Goal: Task Accomplishment & Management: Manage account settings

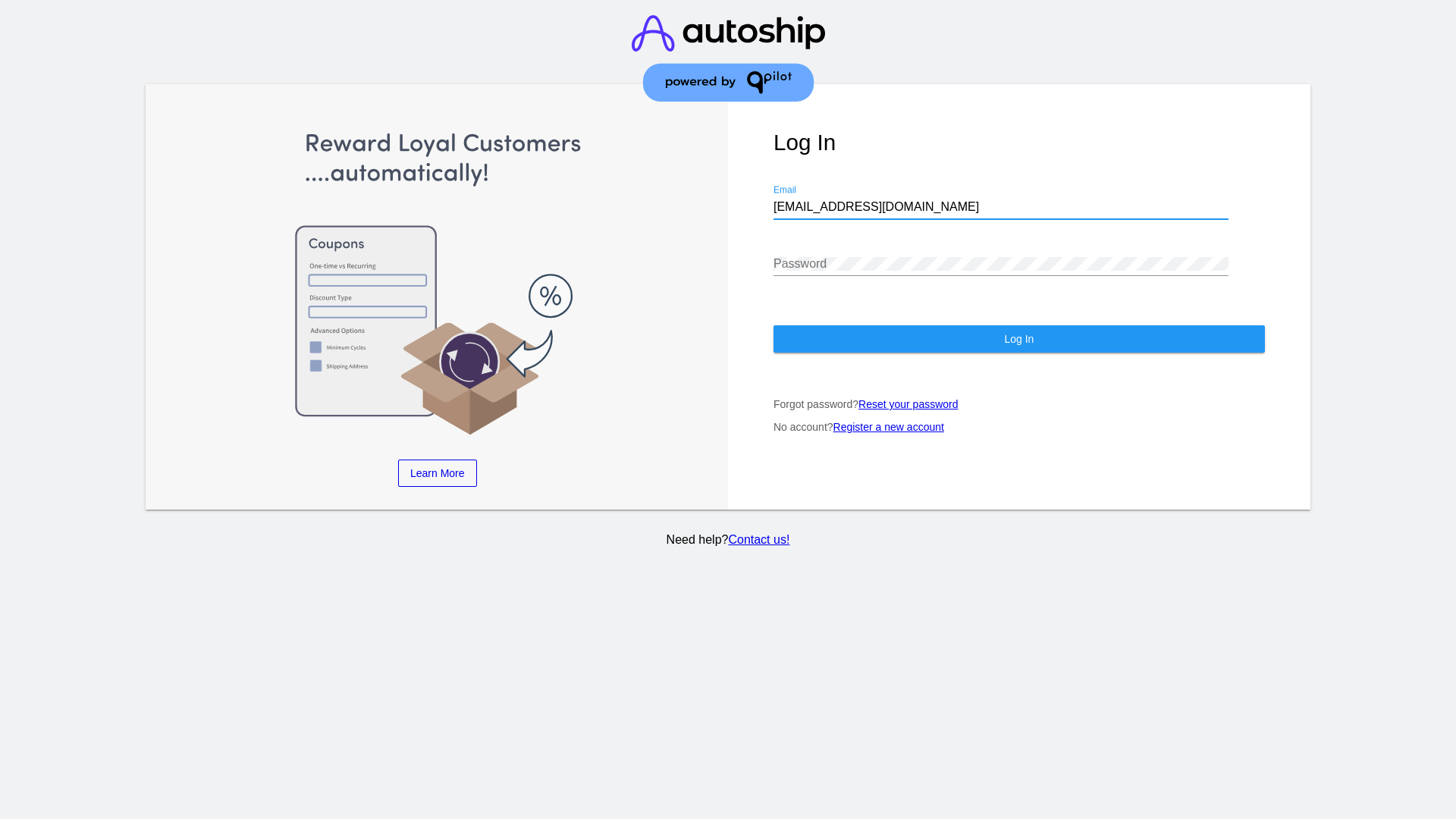
type input "[EMAIL_ADDRESS][DOMAIN_NAME]"
click at [1018, 339] on span "Log In" at bounding box center [1018, 338] width 29 height 12
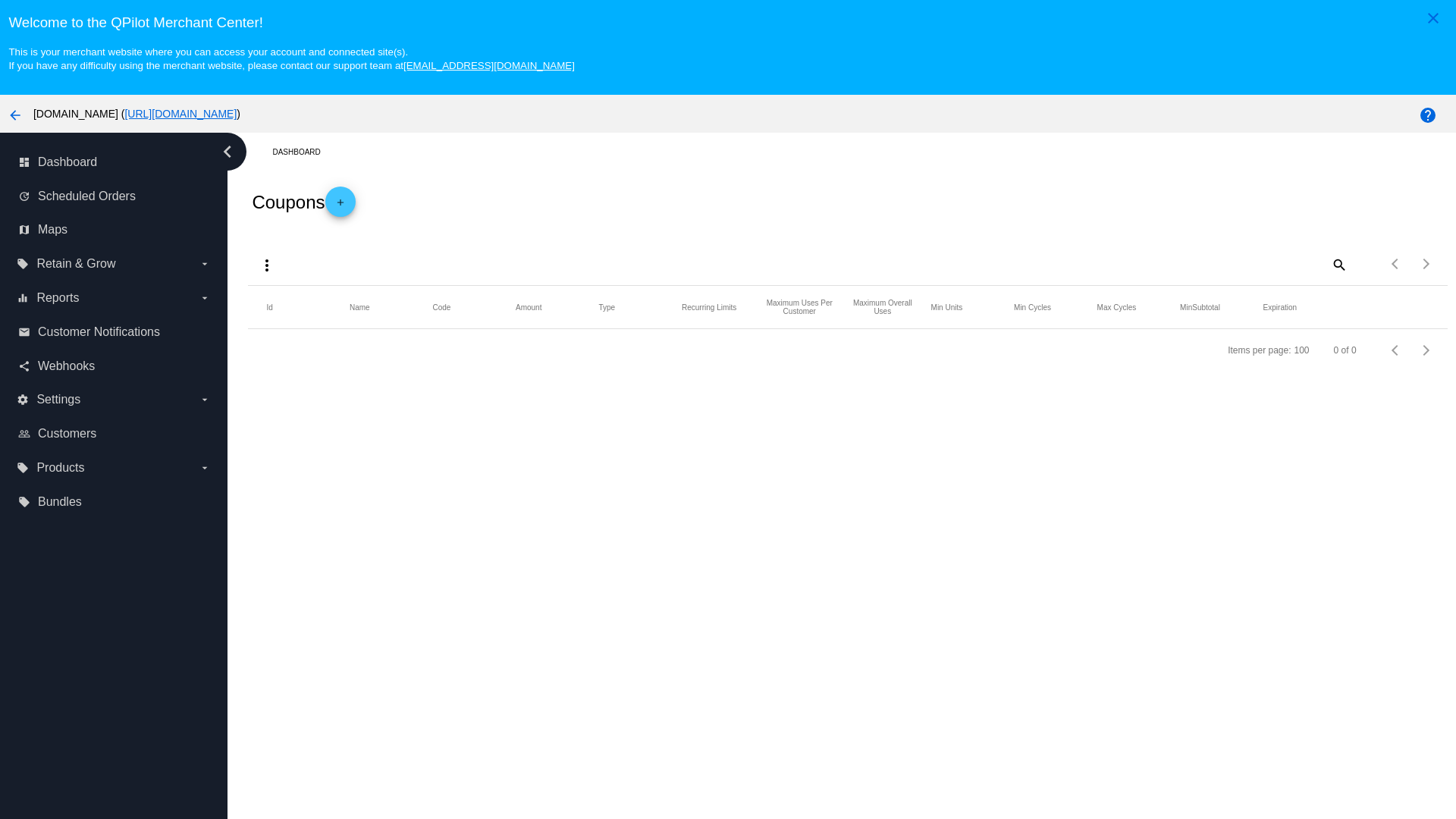
click at [267, 265] on mat-icon "more_vert" at bounding box center [267, 266] width 18 height 18
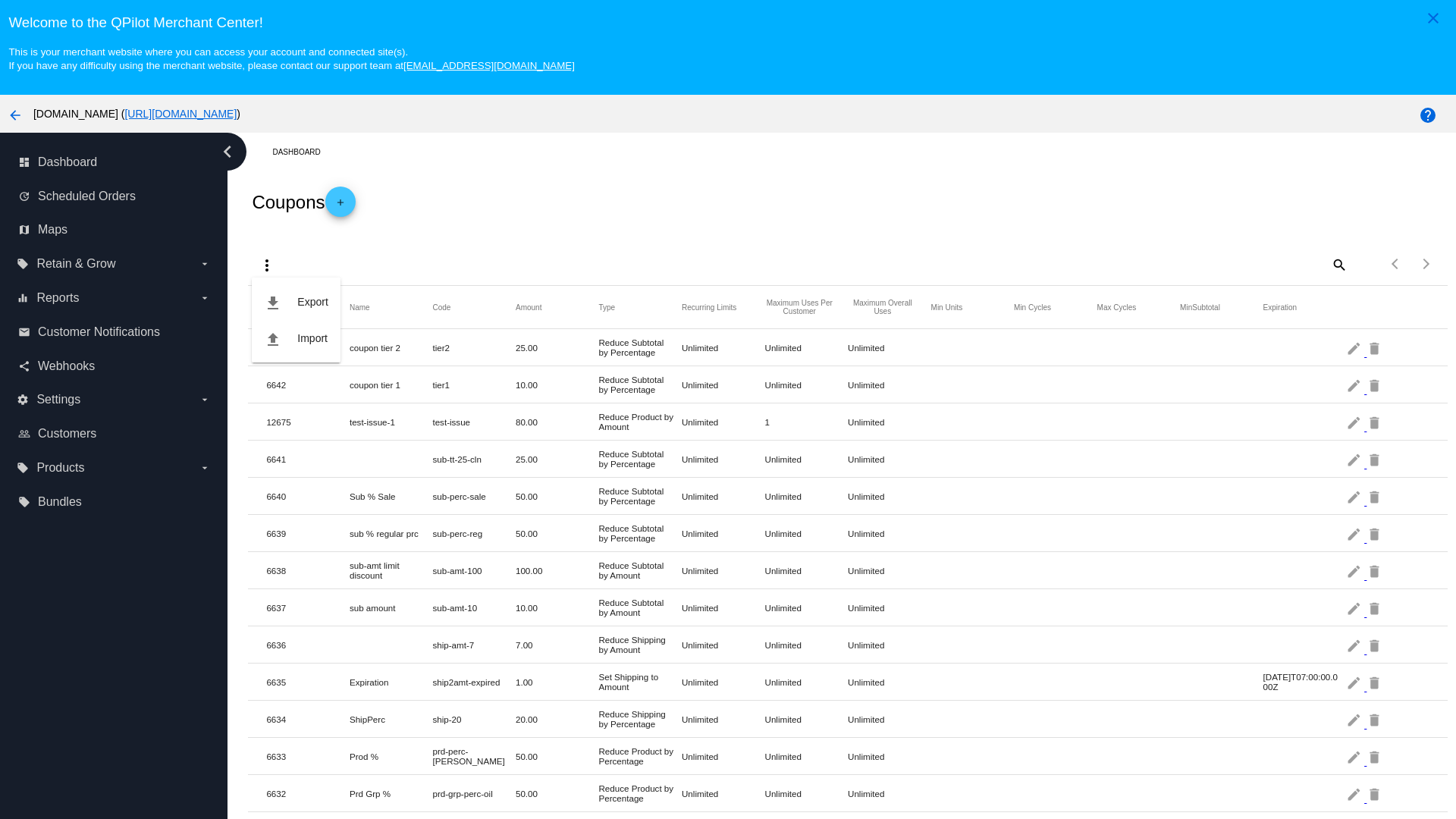
click at [296, 338] on button "file_upload Import" at bounding box center [296, 338] width 88 height 37
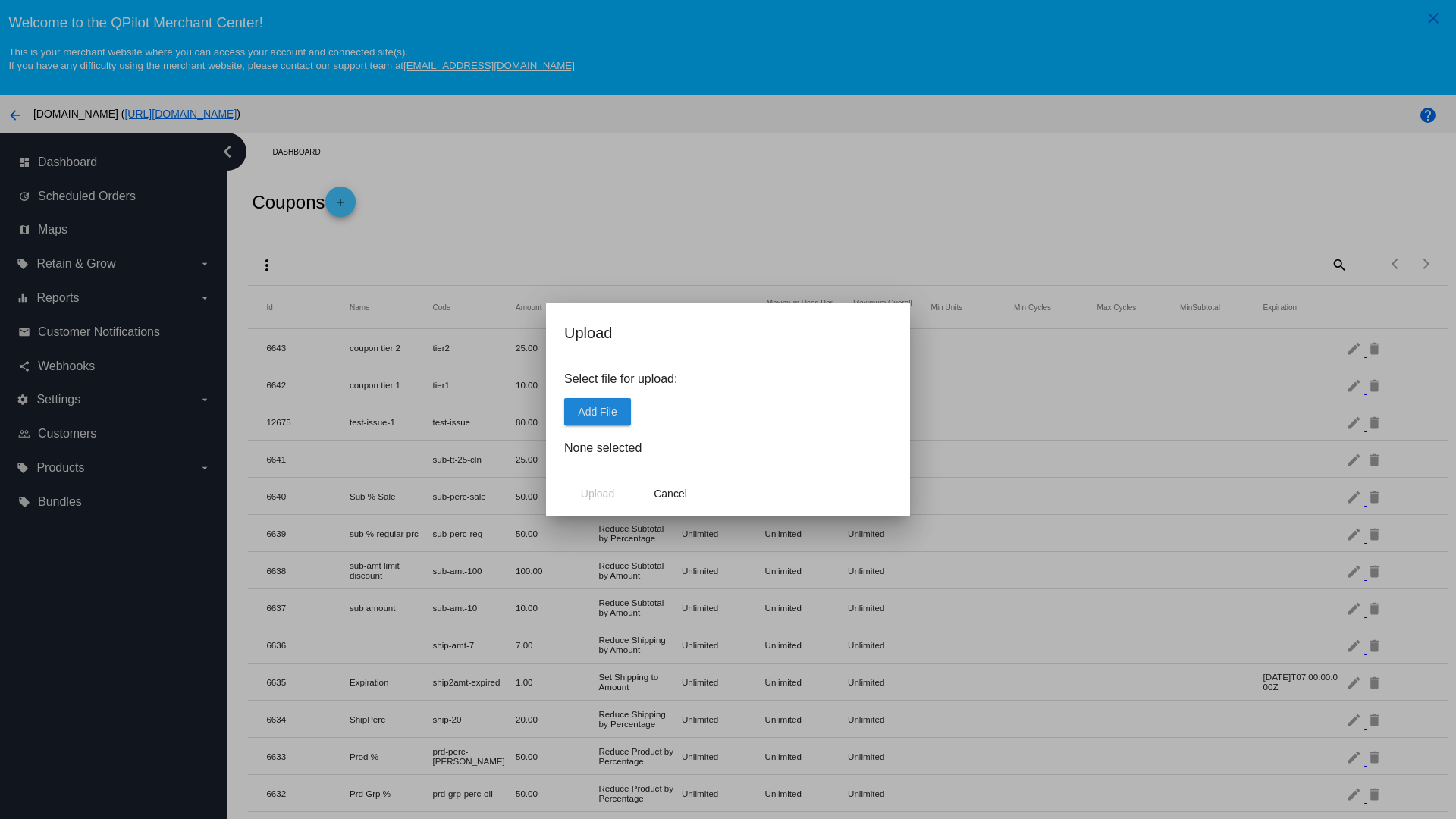
click at [598, 411] on span "Add File" at bounding box center [597, 412] width 38 height 12
click at [598, 493] on span "Upload" at bounding box center [598, 493] width 33 height 12
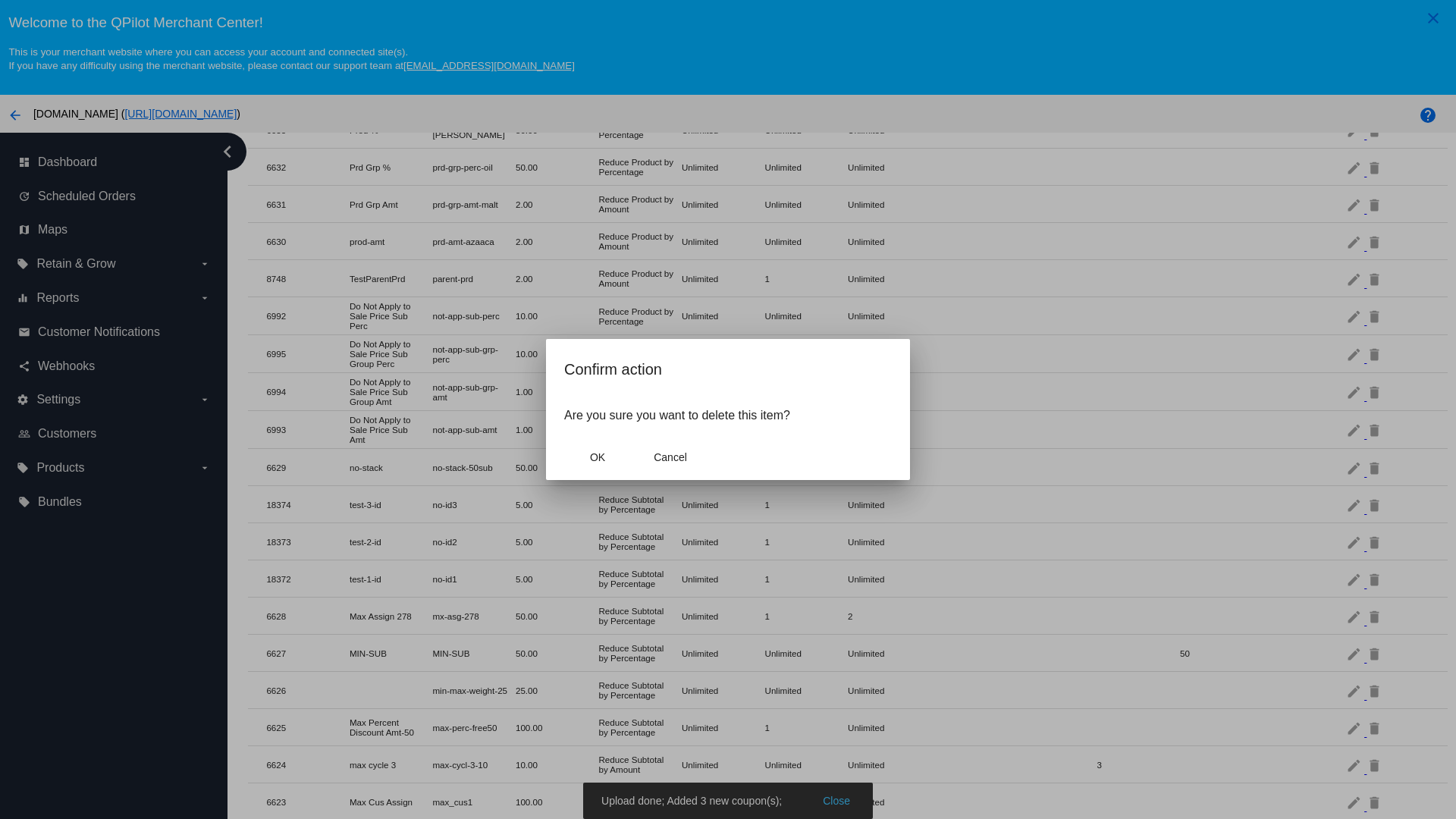
click at [598, 457] on span "OK" at bounding box center [598, 457] width 15 height 12
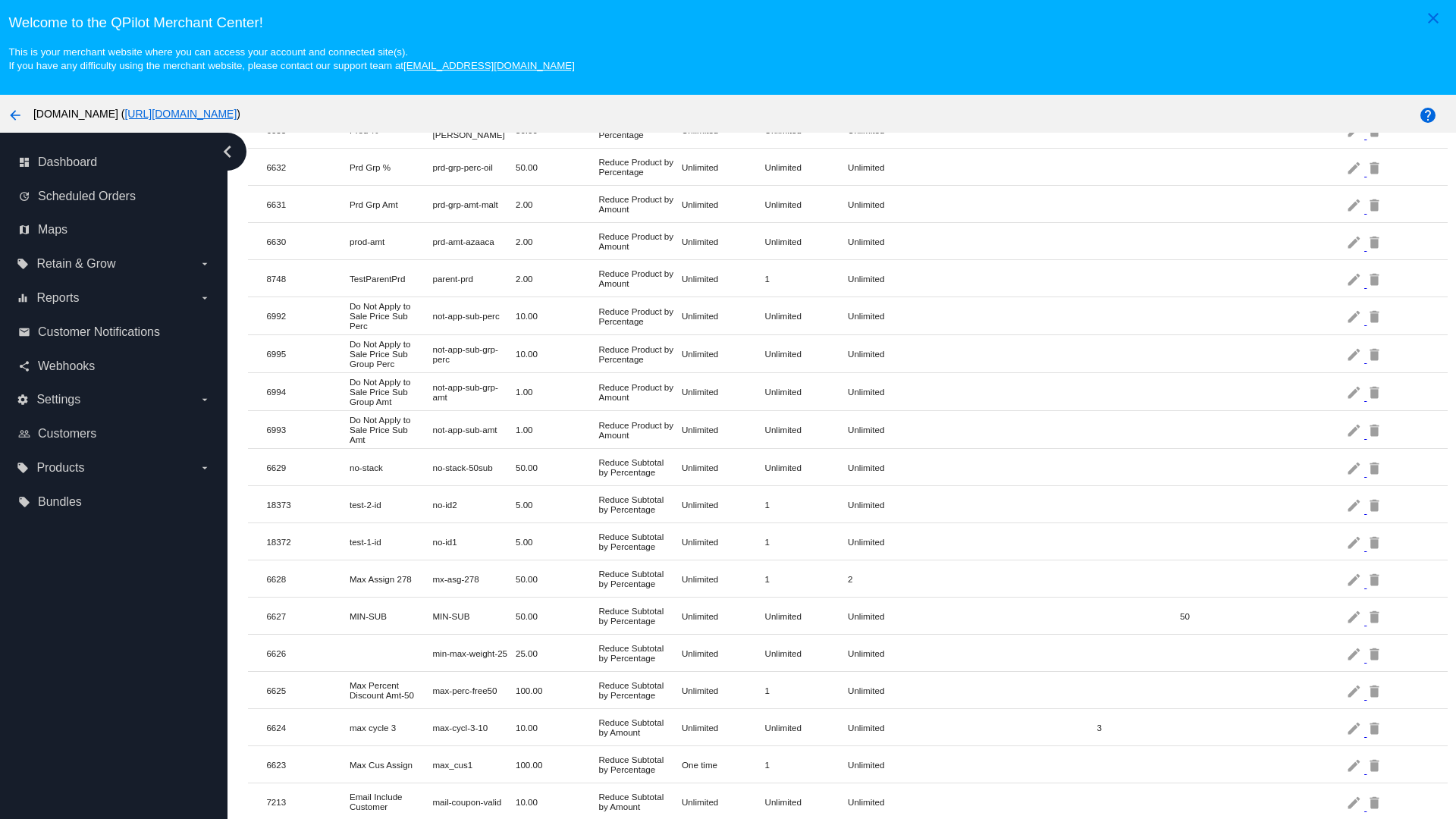
click at [1375, 504] on mat-icon "delete" at bounding box center [1375, 504] width 18 height 23
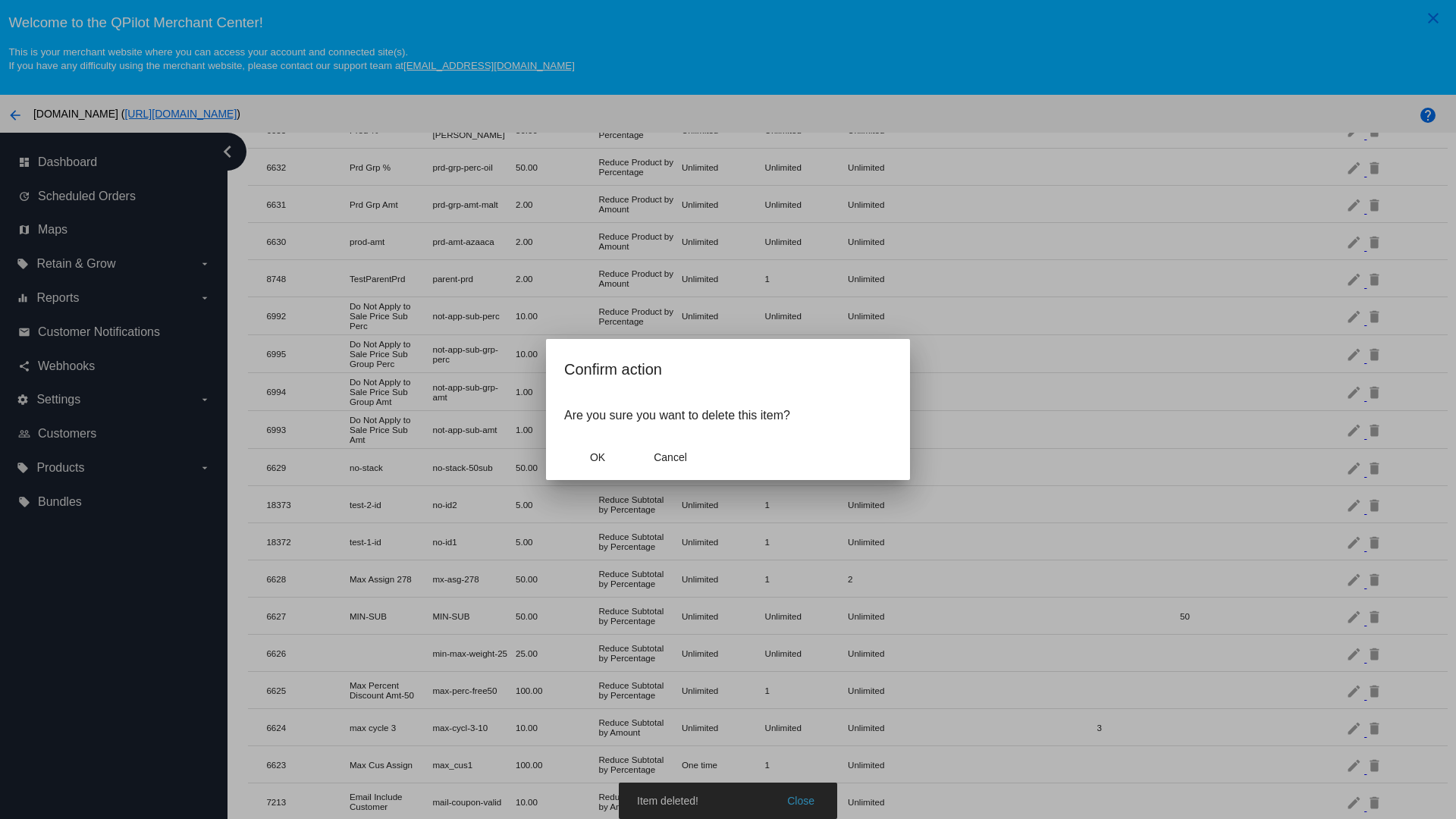
click at [598, 457] on span "OK" at bounding box center [598, 457] width 15 height 12
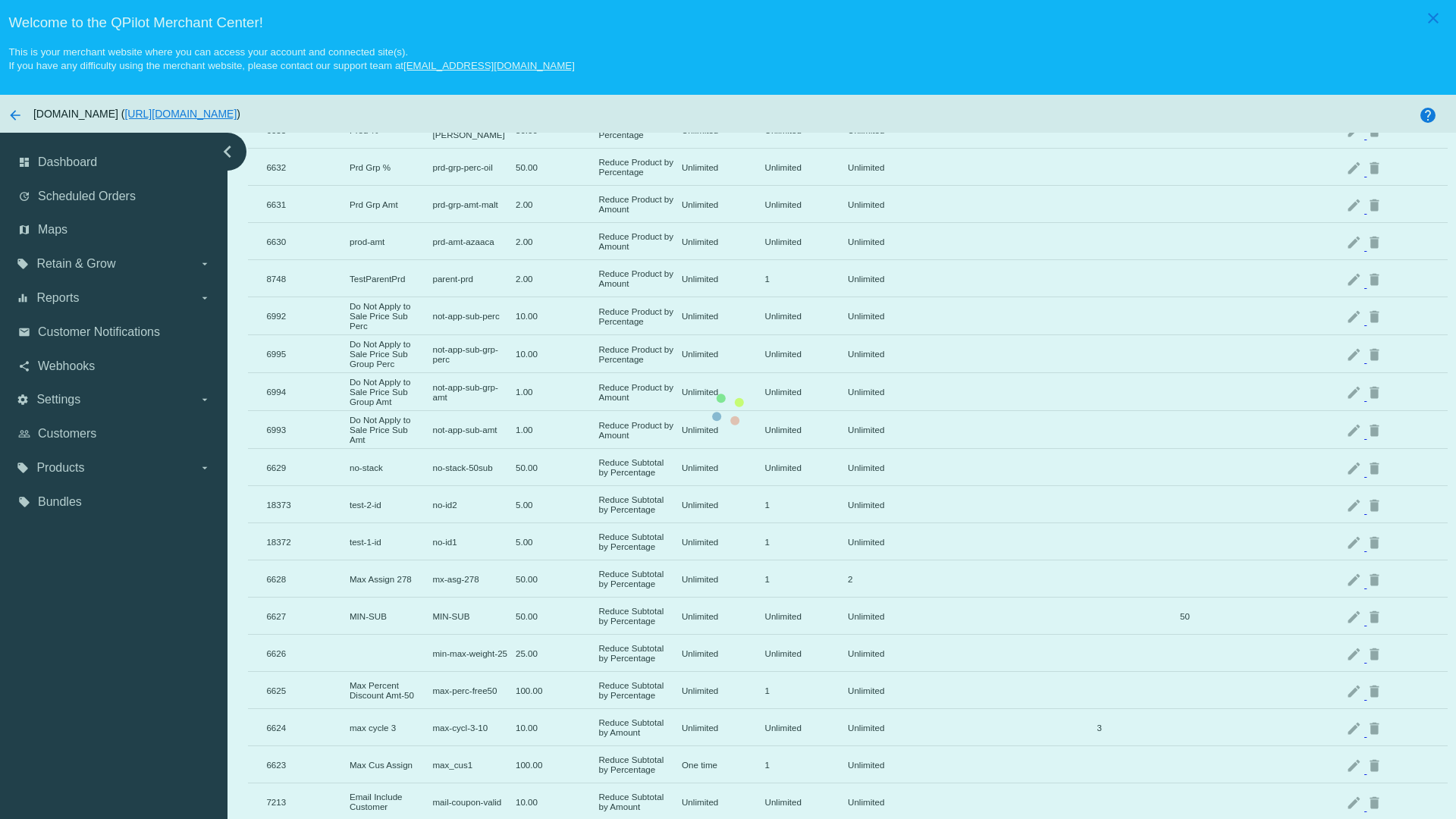
click at [1375, 530] on mat-icon "delete" at bounding box center [1375, 542] width 18 height 23
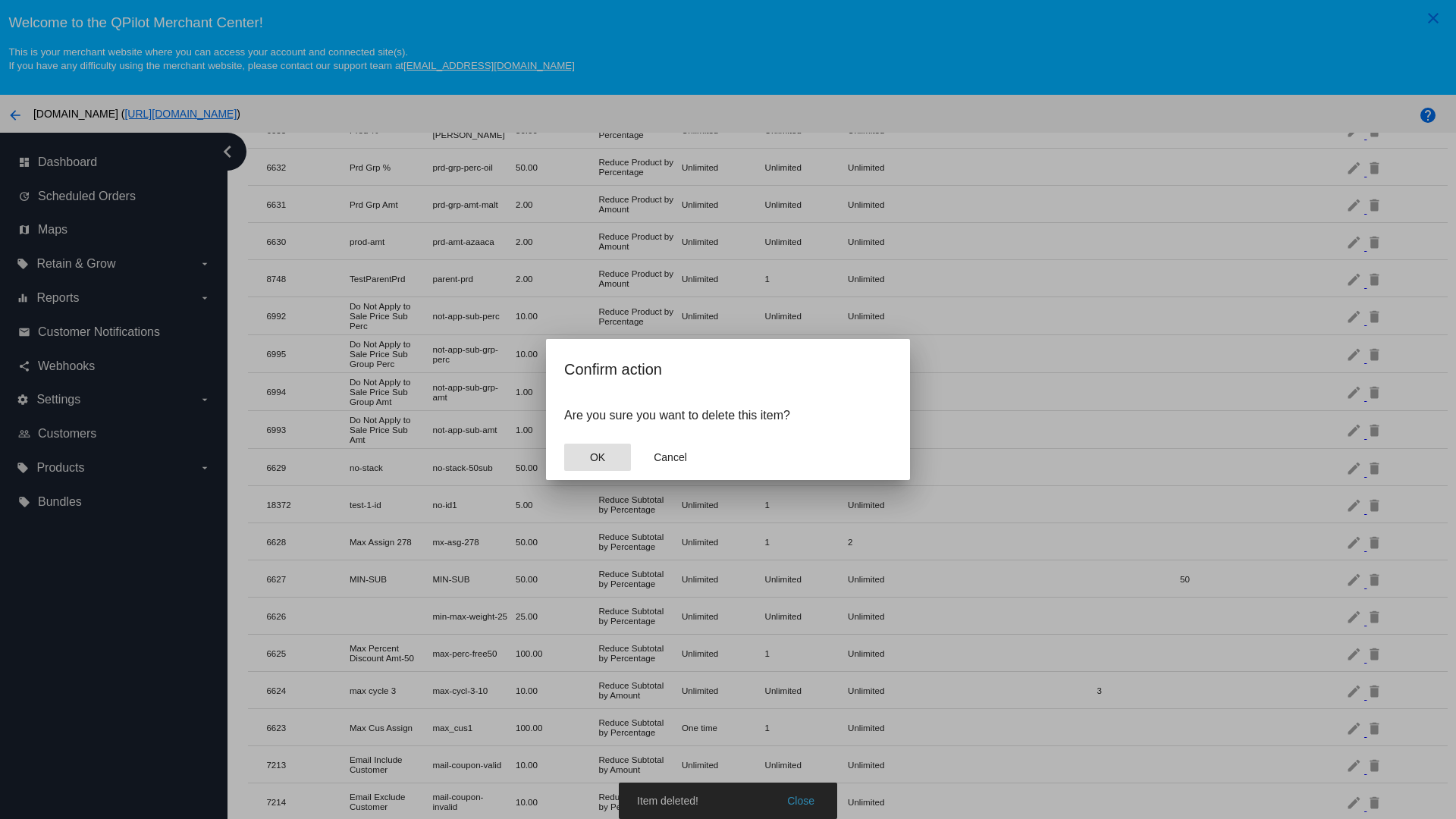
click at [598, 457] on span "OK" at bounding box center [598, 457] width 15 height 12
